Goal: Check status: Check status

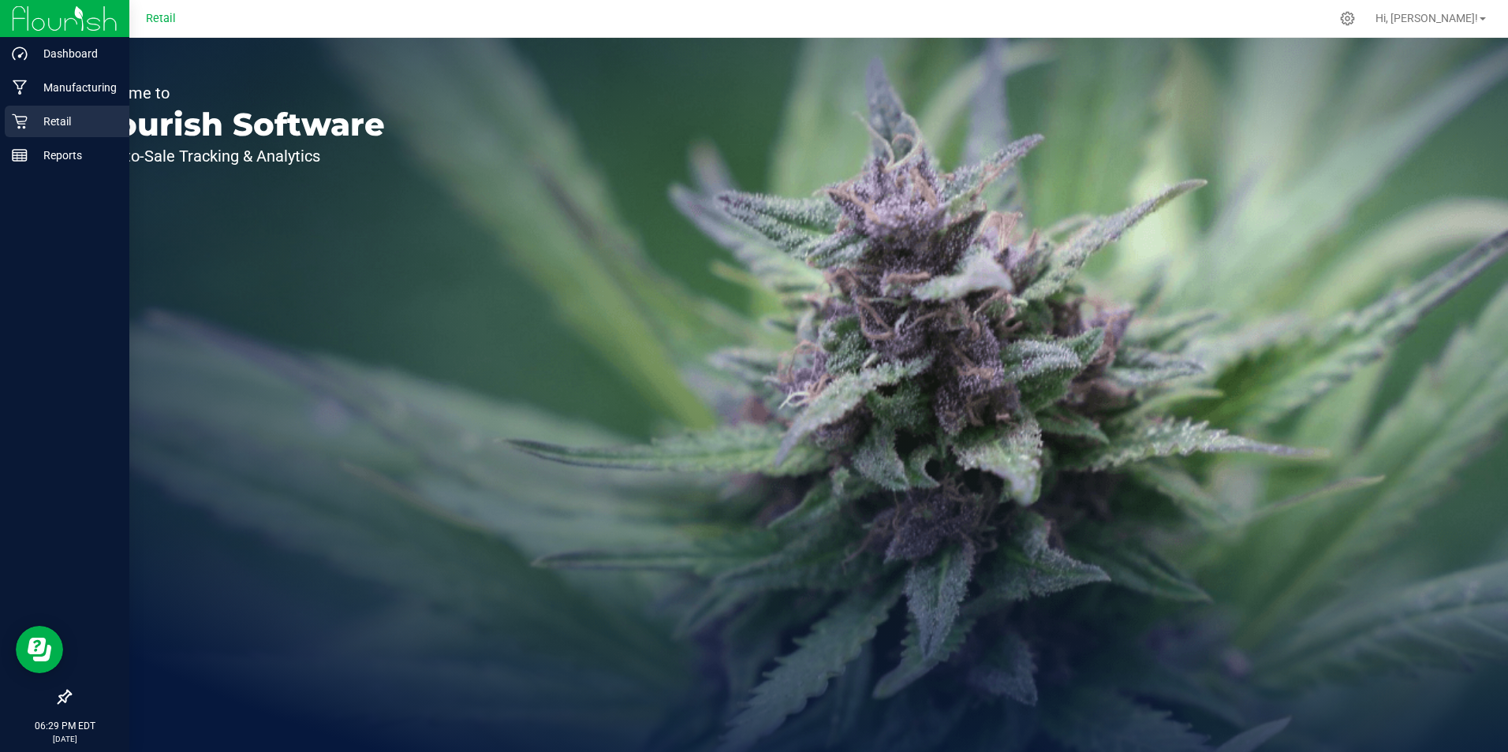
click at [30, 125] on p "Retail" at bounding box center [75, 121] width 95 height 19
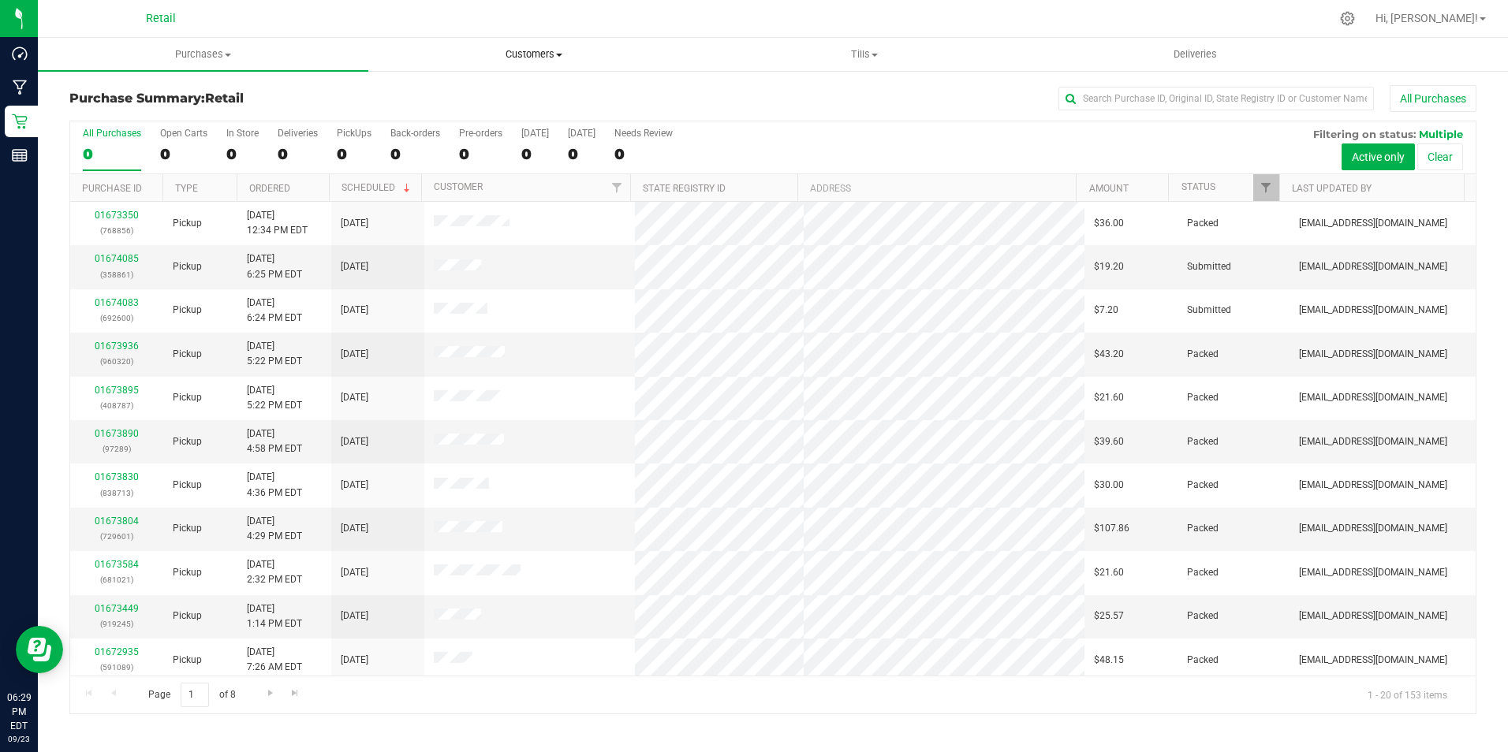
click at [521, 42] on uib-tab-heading "Customers All customers Add a new customer All physicians" at bounding box center [533, 55] width 329 height 32
click at [420, 92] on span "All customers" at bounding box center [425, 94] width 114 height 13
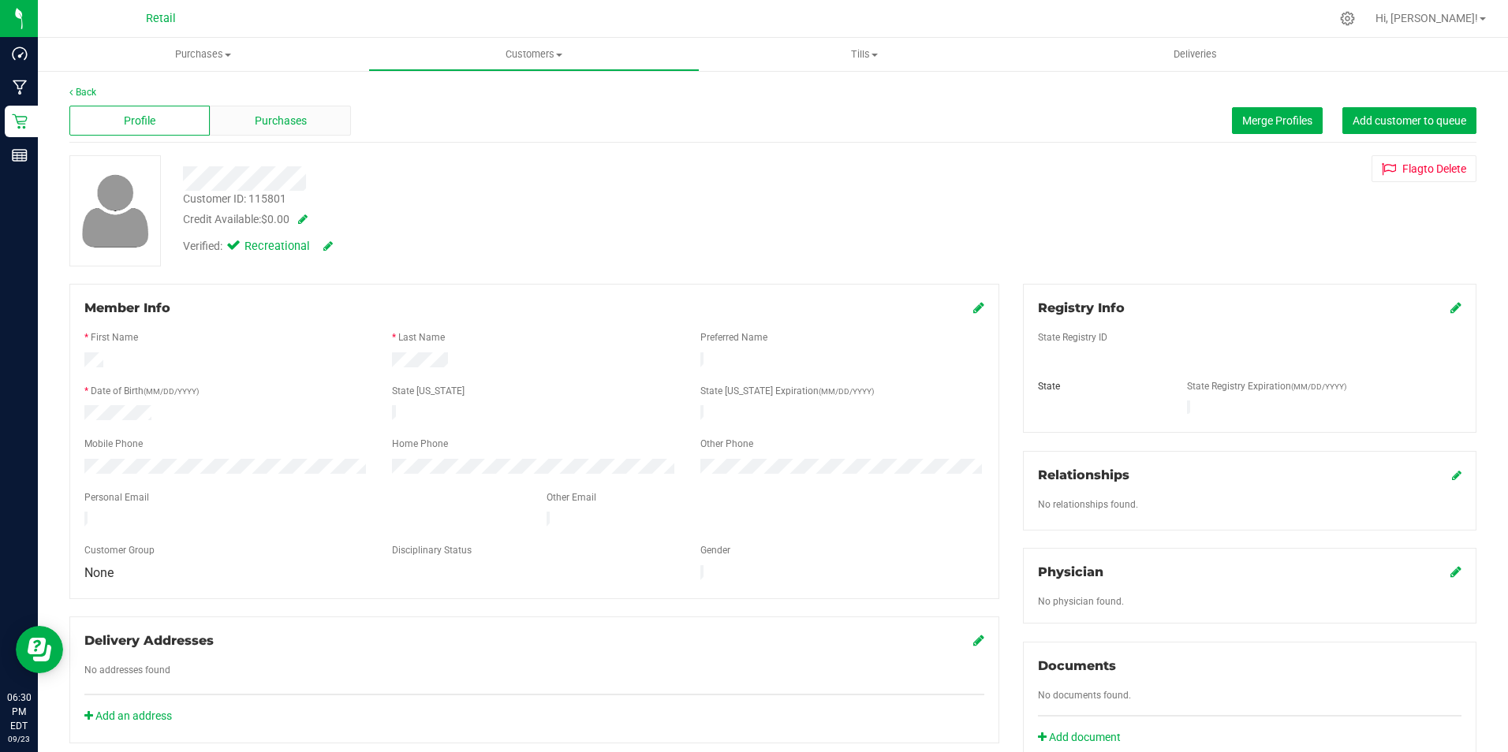
click at [271, 118] on span "Purchases" at bounding box center [281, 121] width 52 height 17
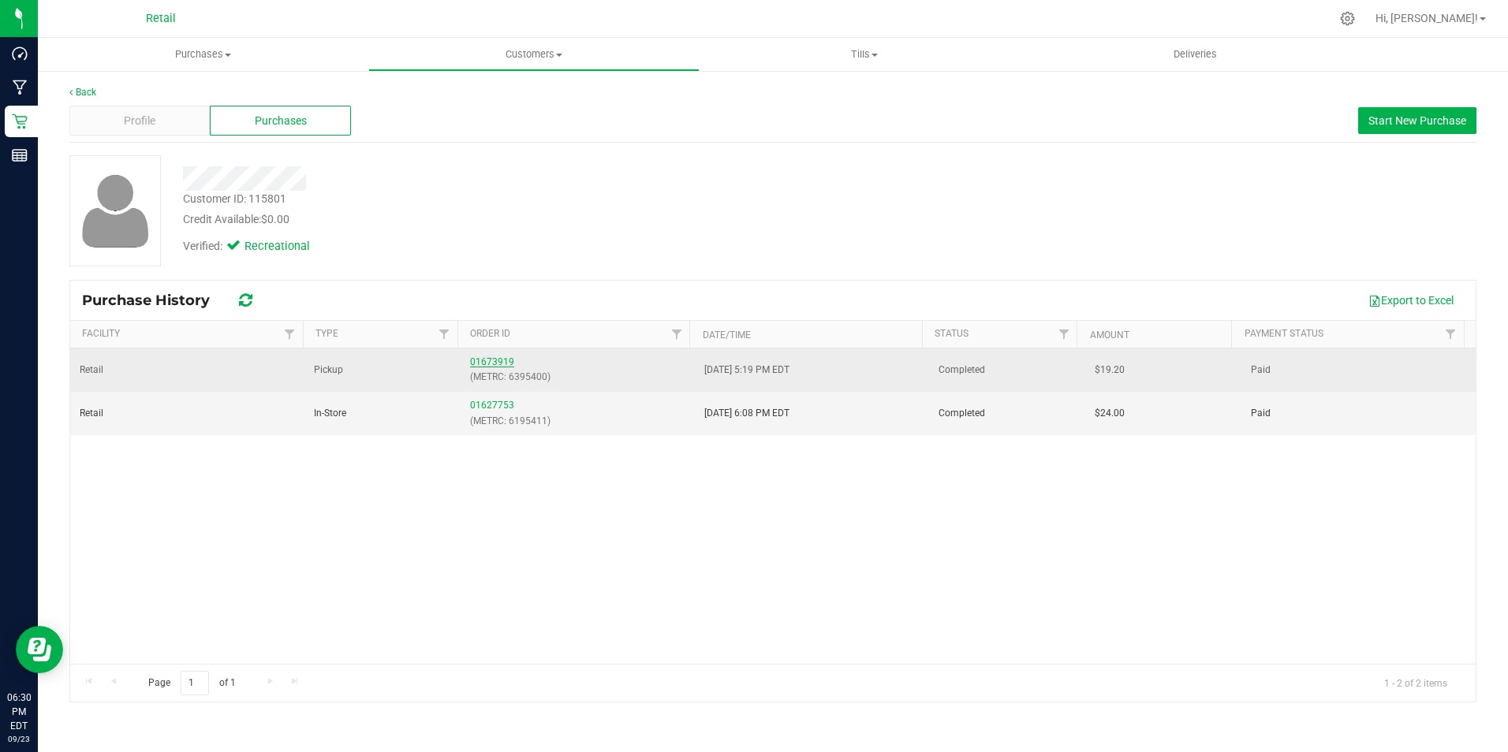
click at [495, 359] on link "01673919" at bounding box center [492, 361] width 44 height 11
